Goal: Information Seeking & Learning: Learn about a topic

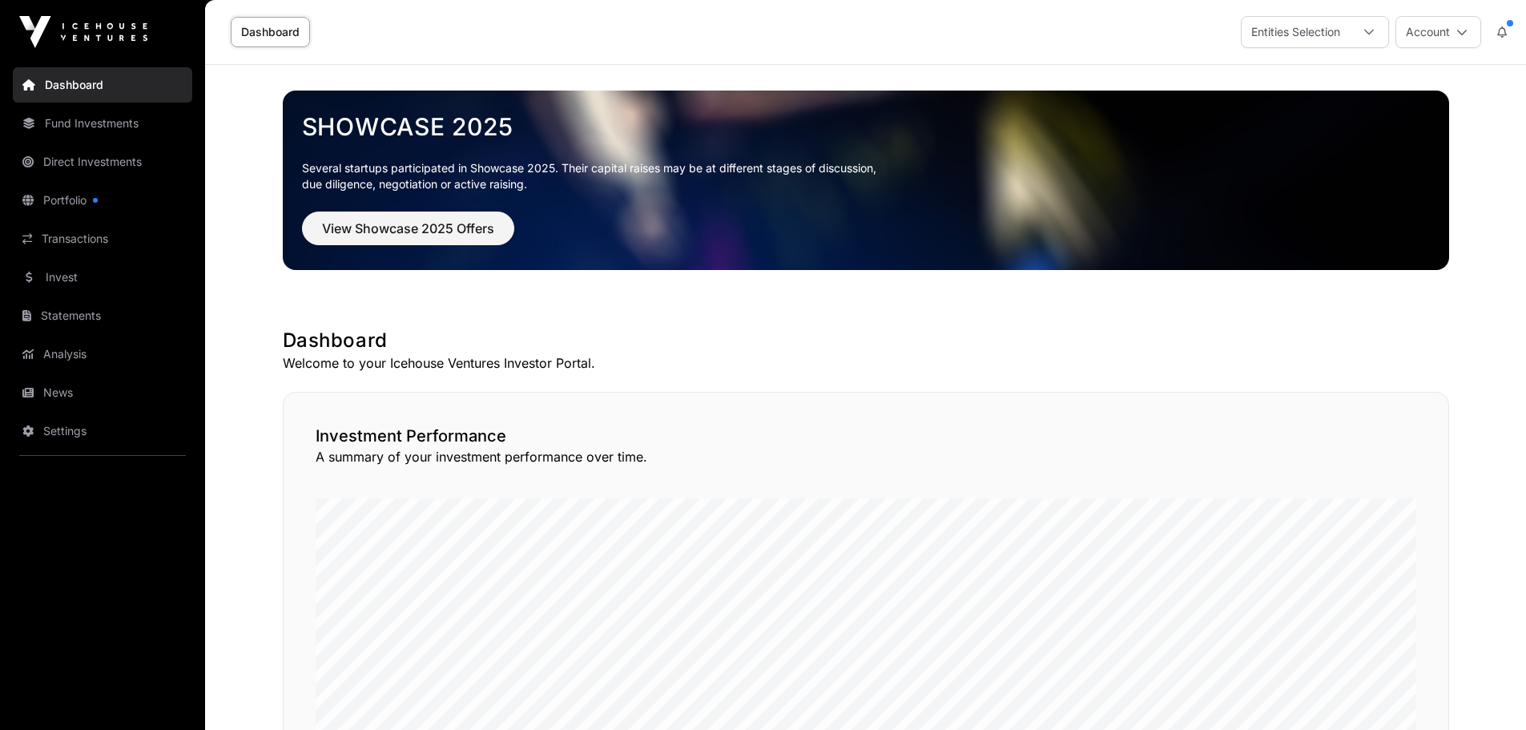
click at [57, 388] on link "News" at bounding box center [102, 392] width 179 height 35
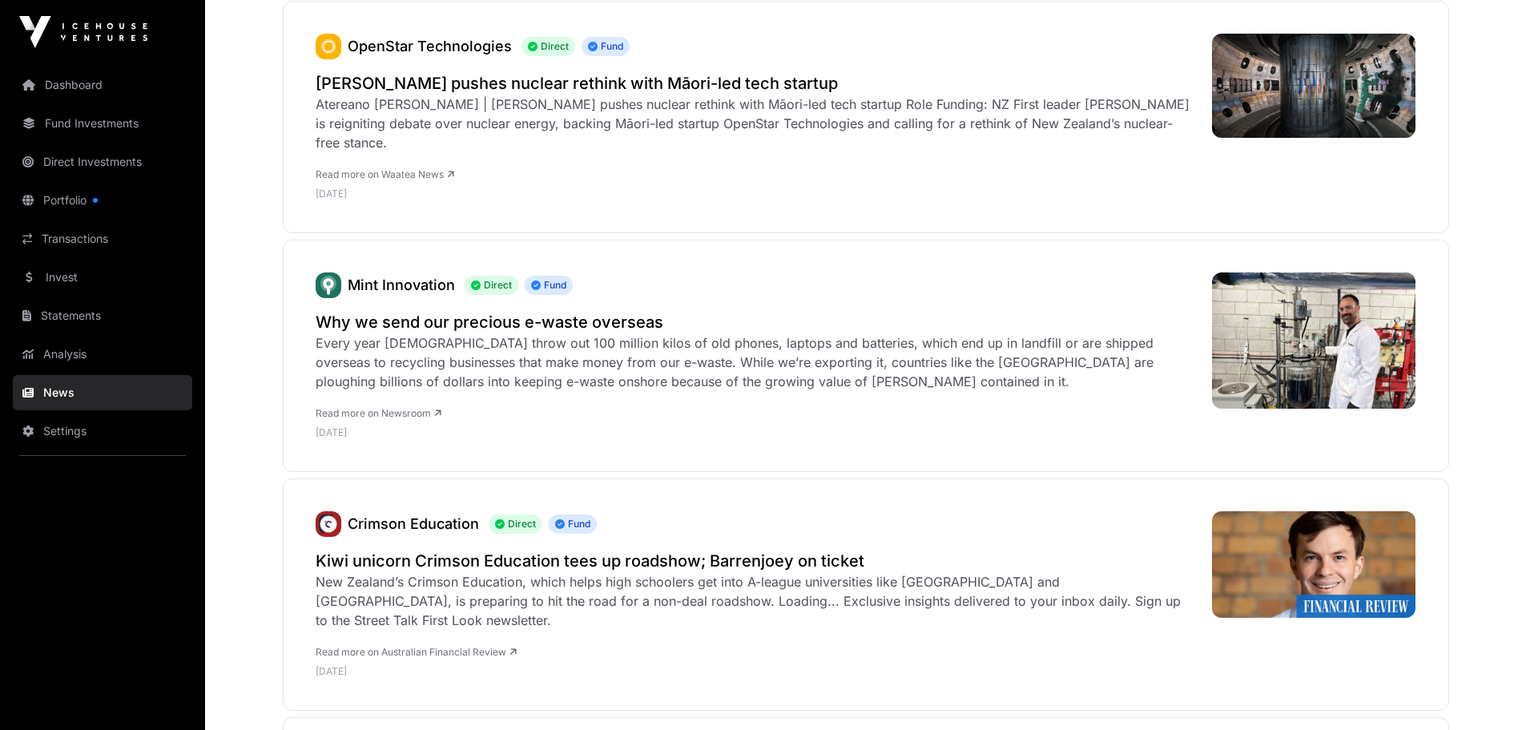
scroll to position [299, 0]
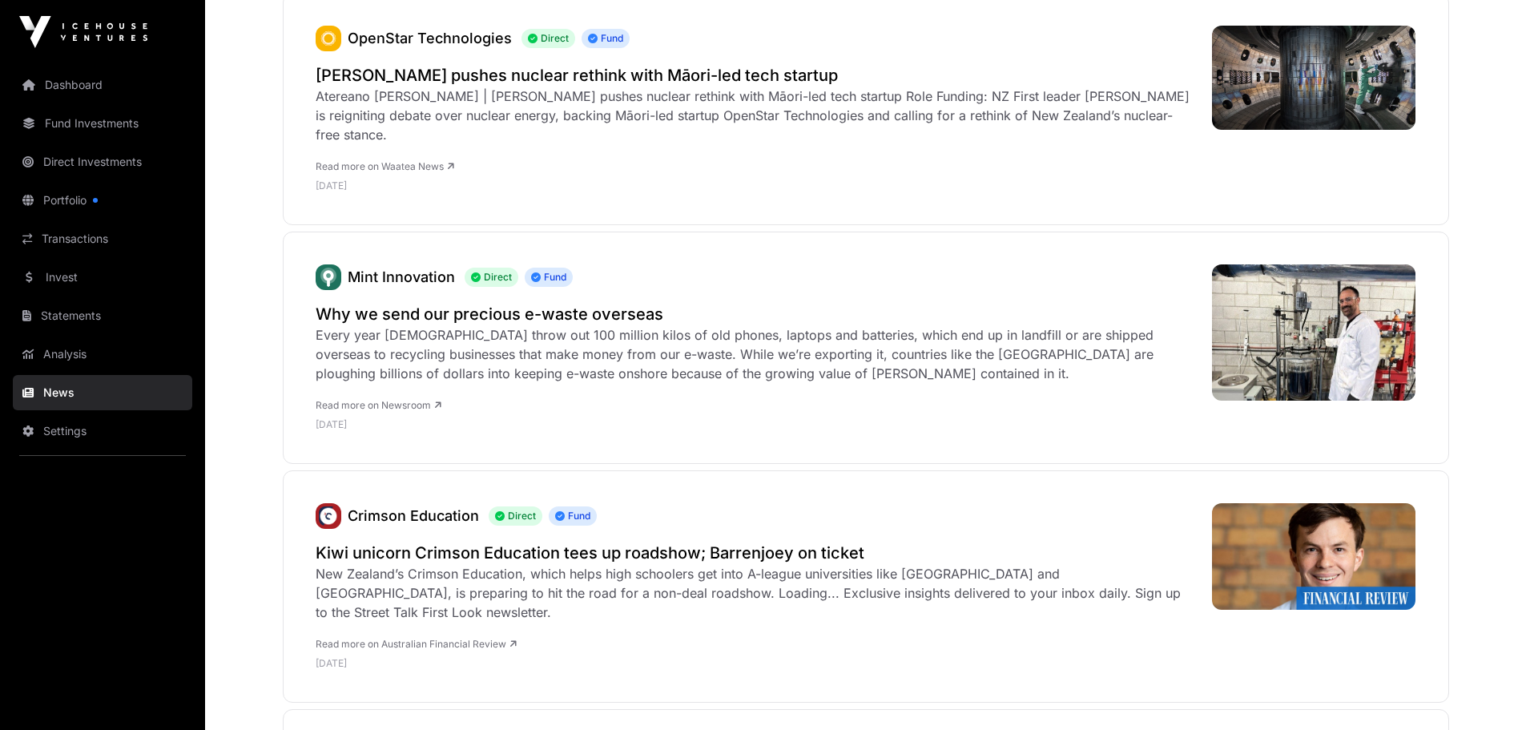
click at [414, 275] on link "Mint Innovation" at bounding box center [401, 276] width 107 height 17
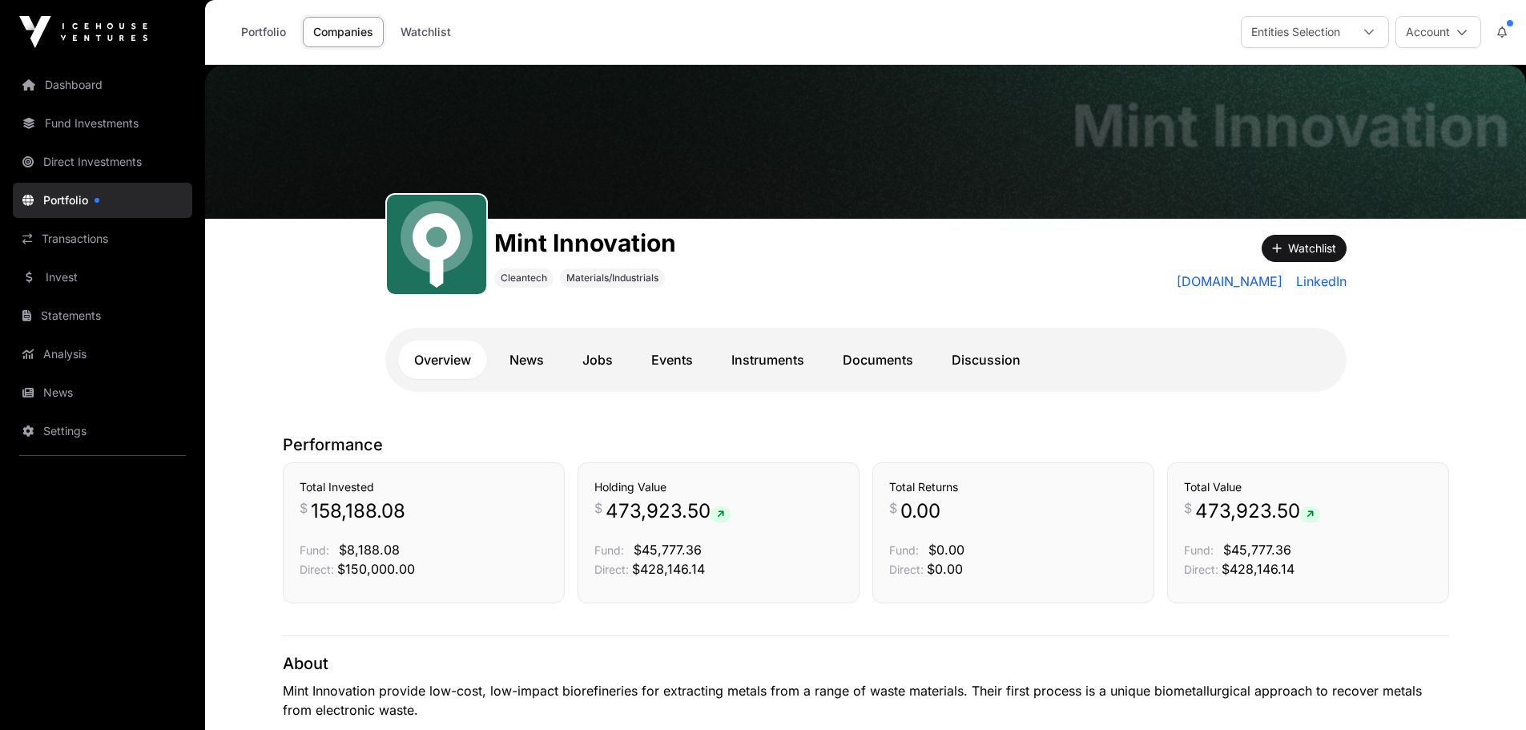
click at [51, 193] on link "Portfolio" at bounding box center [102, 200] width 179 height 35
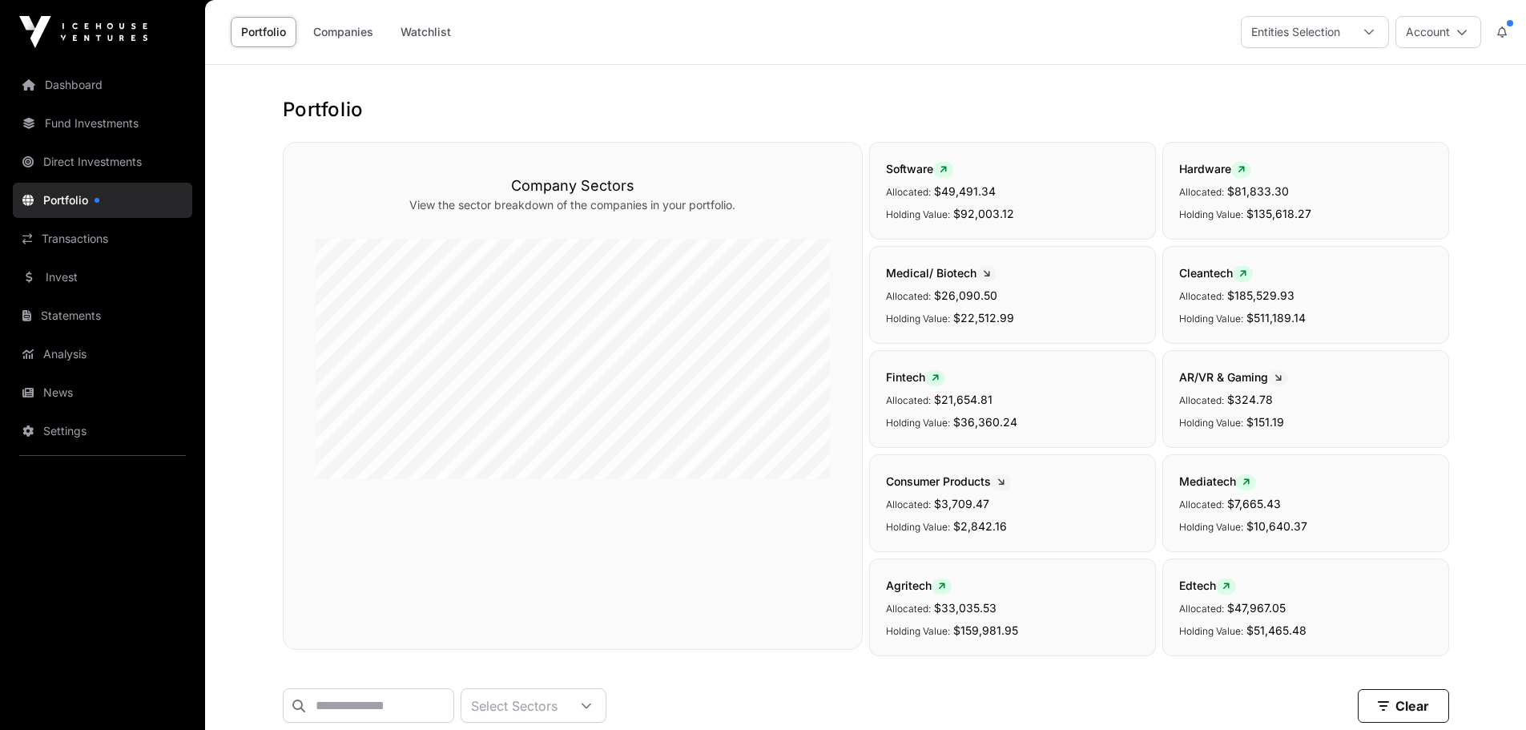
click at [54, 383] on link "News" at bounding box center [102, 392] width 179 height 35
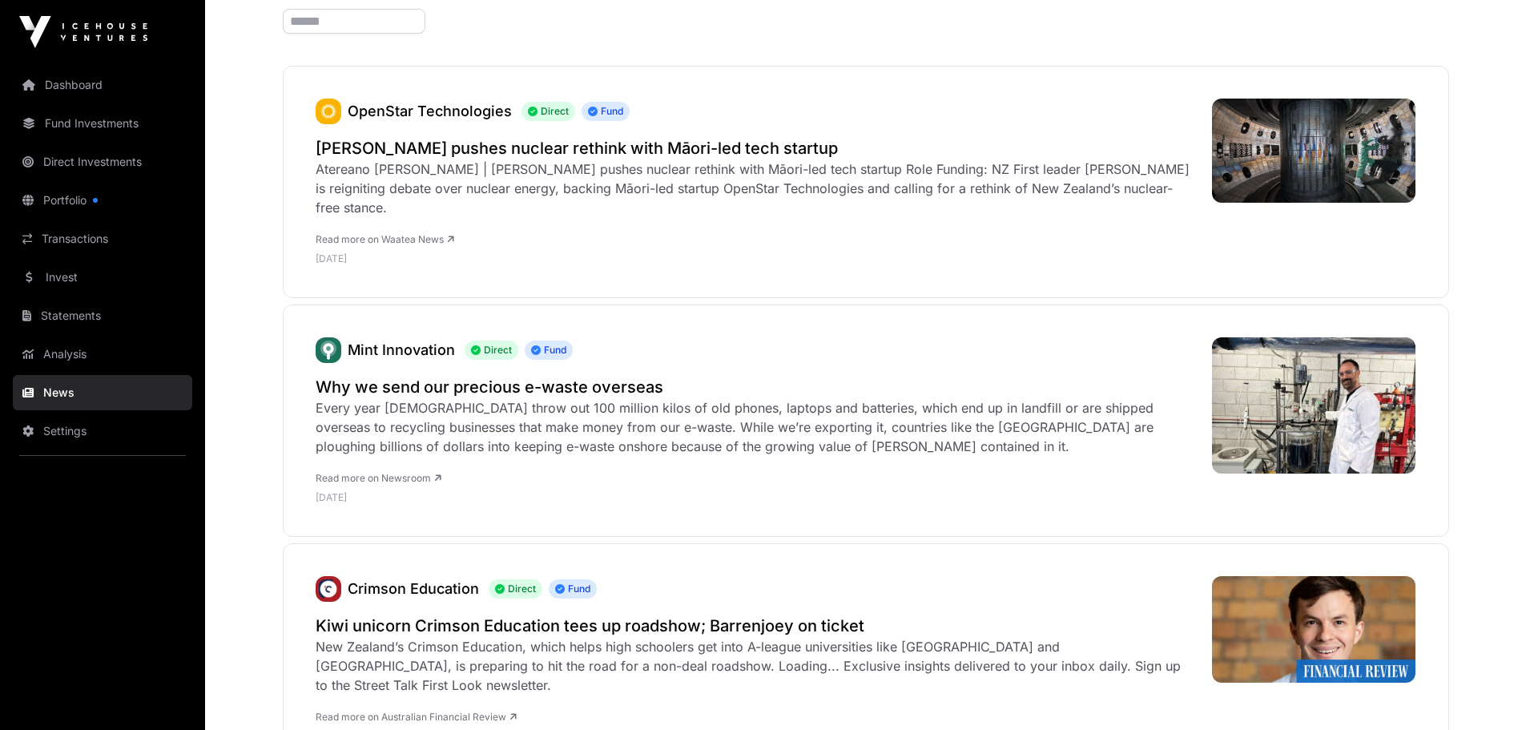
scroll to position [218, 0]
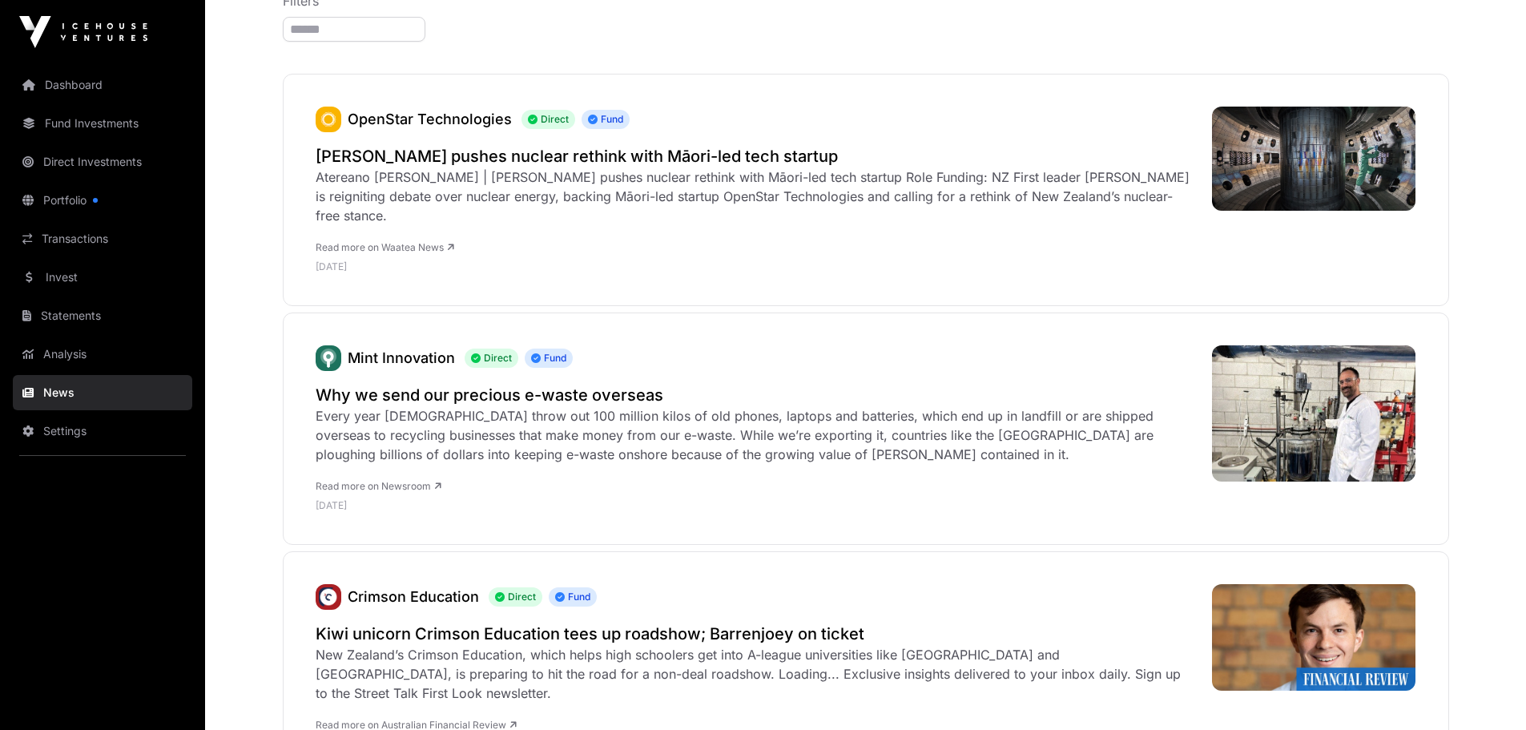
click at [539, 394] on h2 "Why we send our precious e-waste overseas" at bounding box center [756, 395] width 880 height 22
